Goal: Navigation & Orientation: Find specific page/section

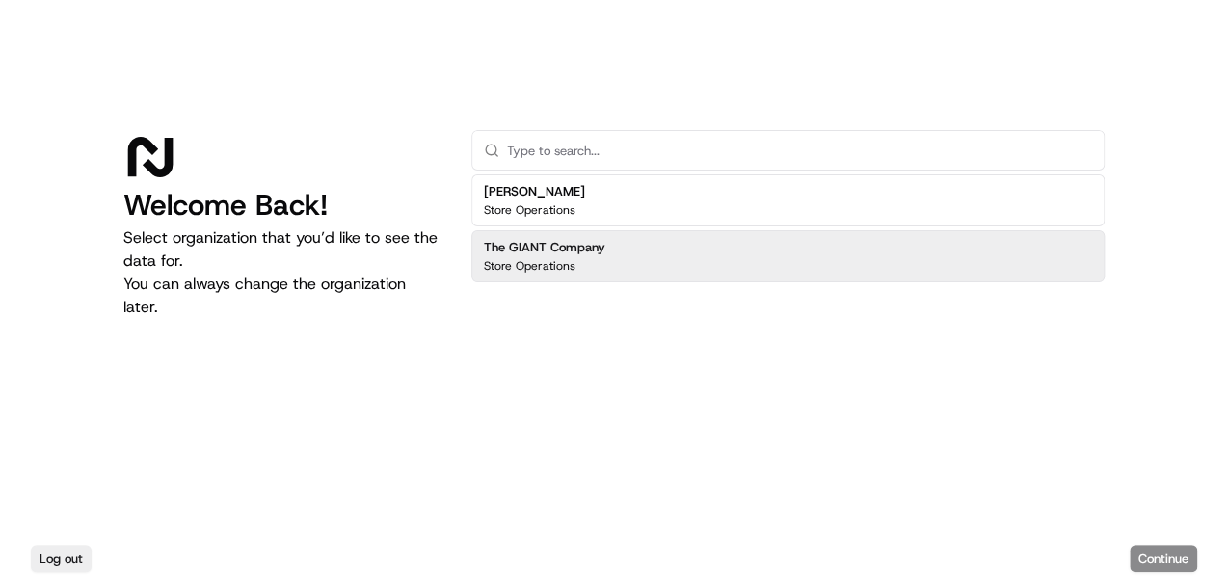
click at [563, 243] on h2 "The GIANT Company" at bounding box center [544, 247] width 121 height 17
click at [1140, 551] on button "Continue" at bounding box center [1162, 558] width 67 height 27
